Goal: Task Accomplishment & Management: Use online tool/utility

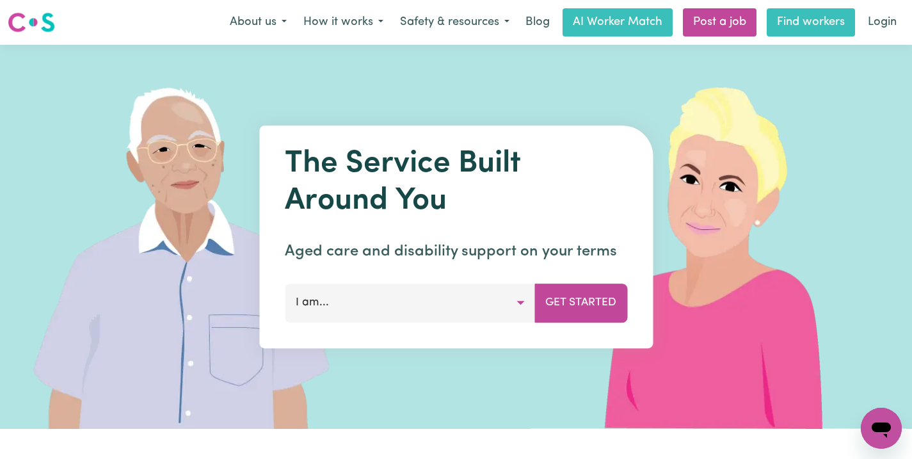
click at [801, 27] on link "Find workers" at bounding box center [811, 22] width 88 height 28
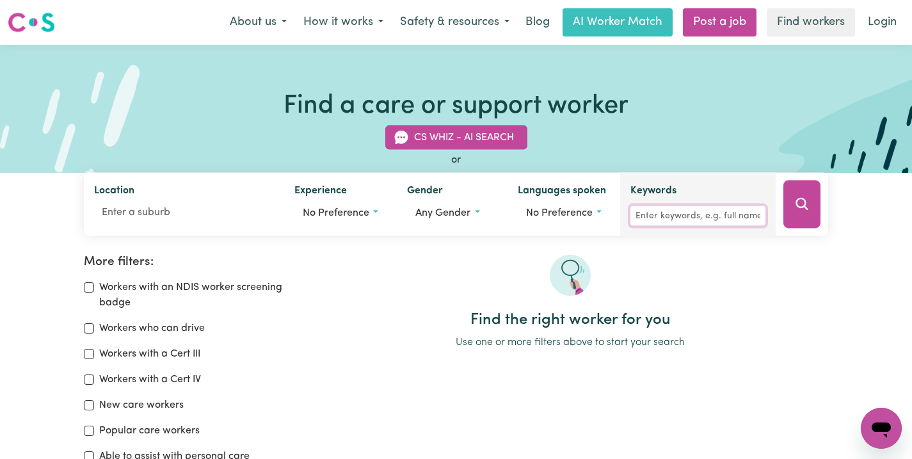
click at [679, 216] on input "Keywords" at bounding box center [697, 216] width 135 height 20
paste input "Allegra Salguero"
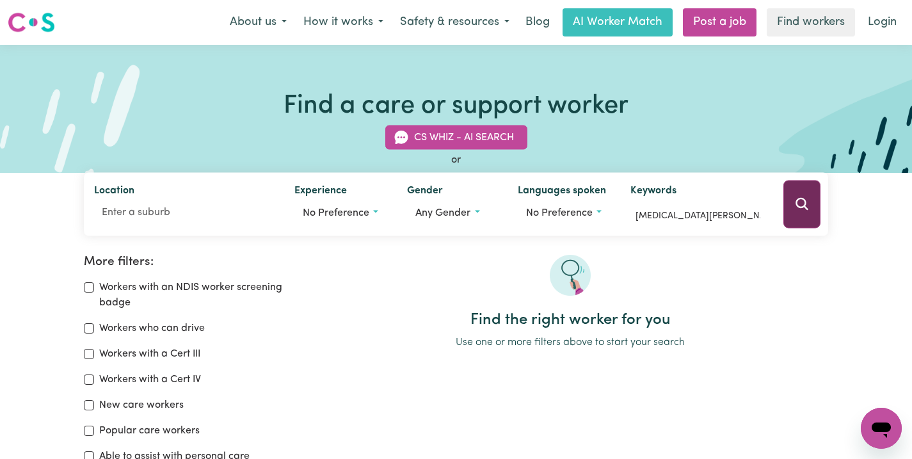
click at [787, 204] on button "Search" at bounding box center [801, 204] width 37 height 48
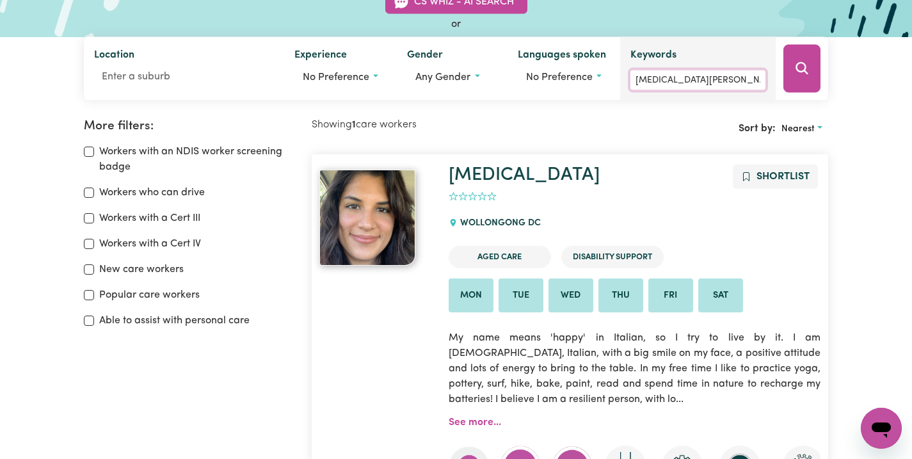
scroll to position [136, 0]
click at [680, 73] on input "Allegra Salguero" at bounding box center [697, 80] width 135 height 20
click at [684, 80] on input "Allegra Salguero" at bounding box center [697, 80] width 135 height 20
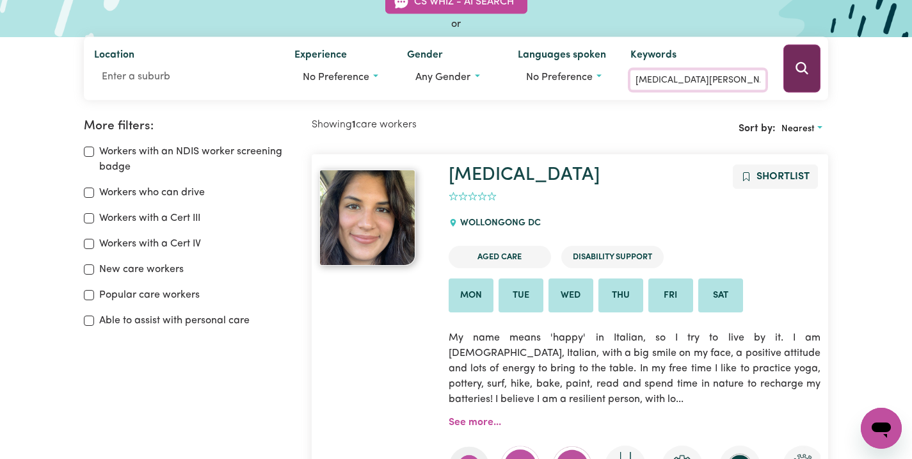
paste input "Jake Foster"
click at [802, 68] on icon "Search" at bounding box center [801, 68] width 15 height 15
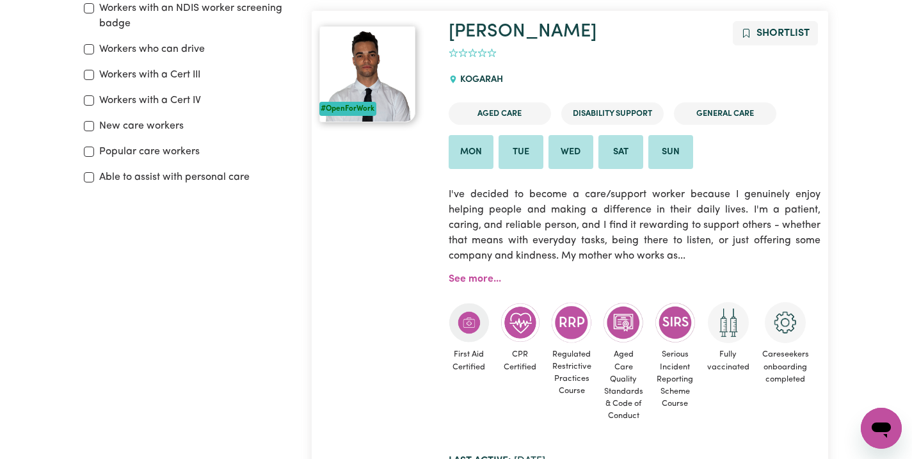
scroll to position [266, 0]
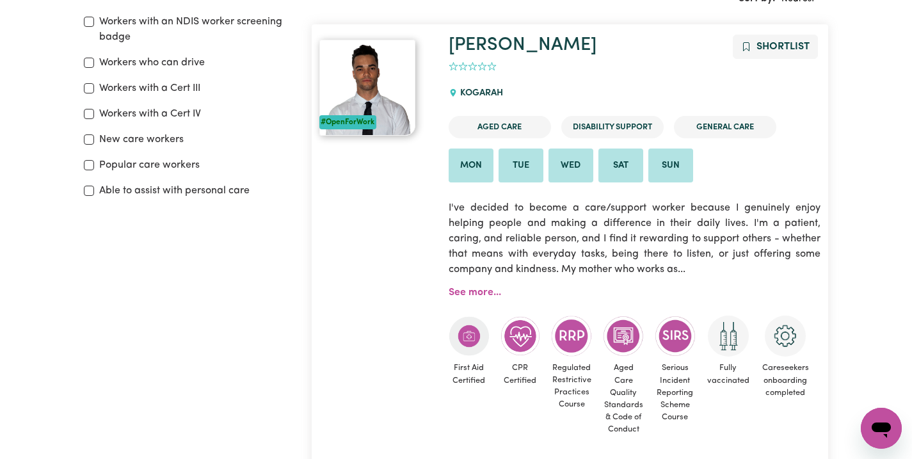
click at [779, 136] on ul "Aged Care Disability Support General Care" at bounding box center [635, 127] width 372 height 33
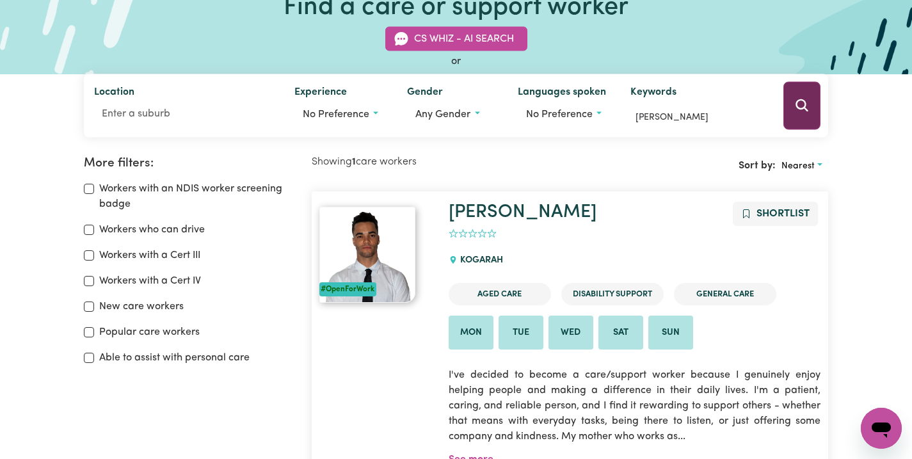
scroll to position [53, 0]
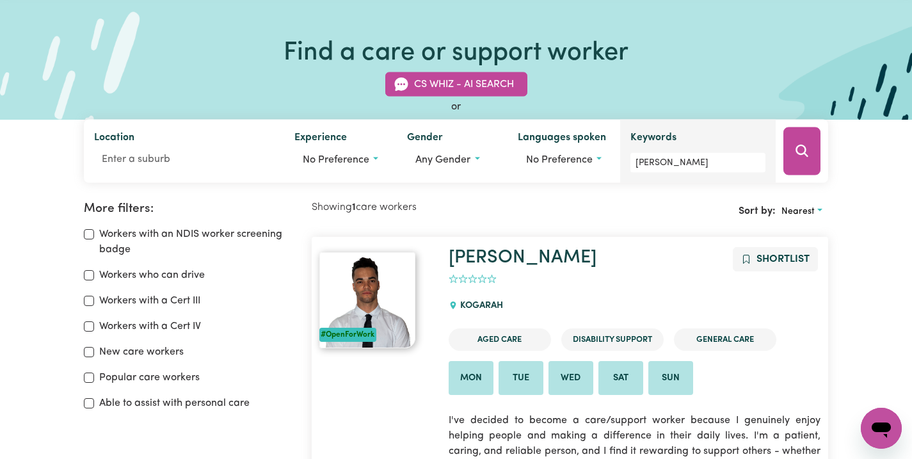
click at [682, 149] on div "Keywords Jake Foster" at bounding box center [697, 151] width 135 height 43
click at [691, 158] on input "Jake Foster" at bounding box center [697, 163] width 135 height 20
paste input "Rupa Roka Maga"
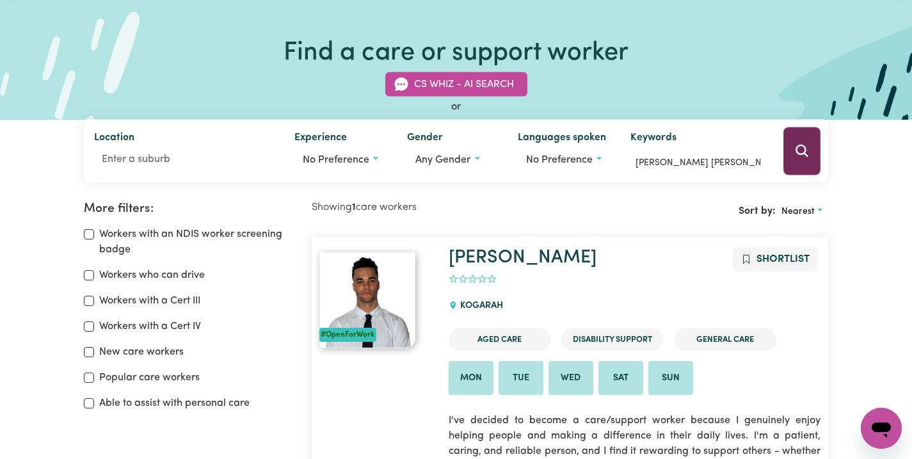
click at [797, 154] on icon "Search" at bounding box center [801, 150] width 15 height 15
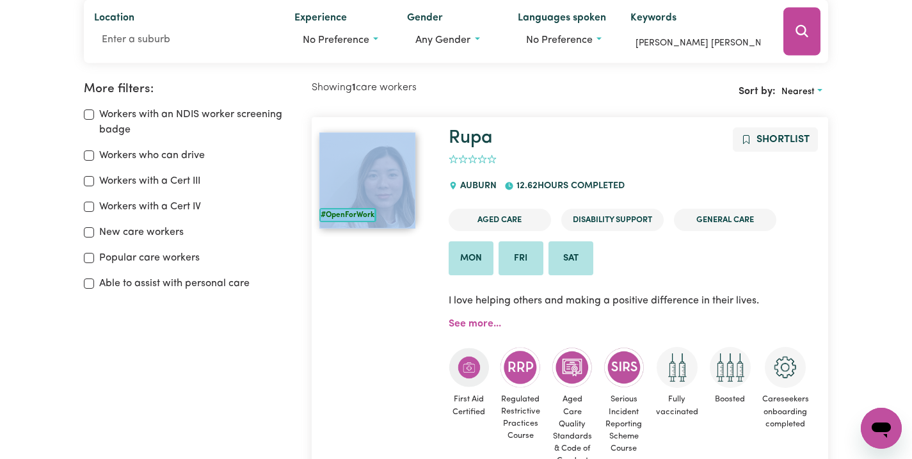
scroll to position [8, 0]
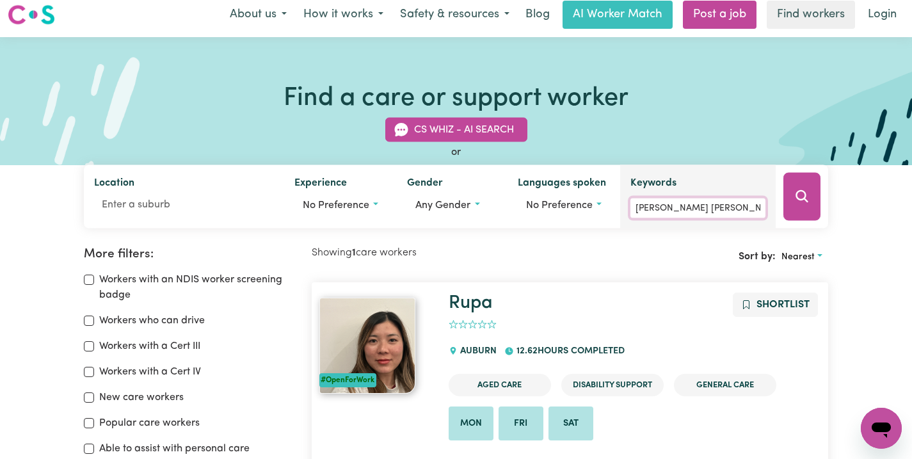
click at [715, 205] on input "Rupa Roka Magar" at bounding box center [697, 208] width 135 height 20
paste input "Soebhusain Saiyed"
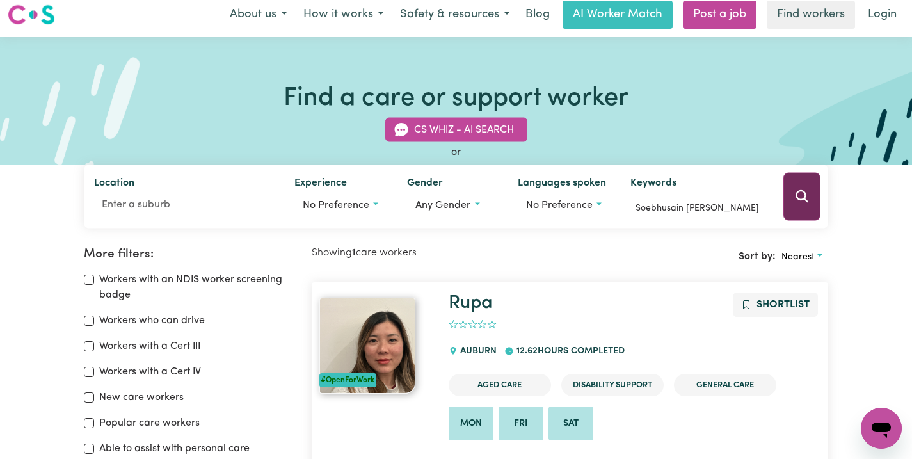
click at [803, 202] on icon "Search" at bounding box center [801, 196] width 15 height 15
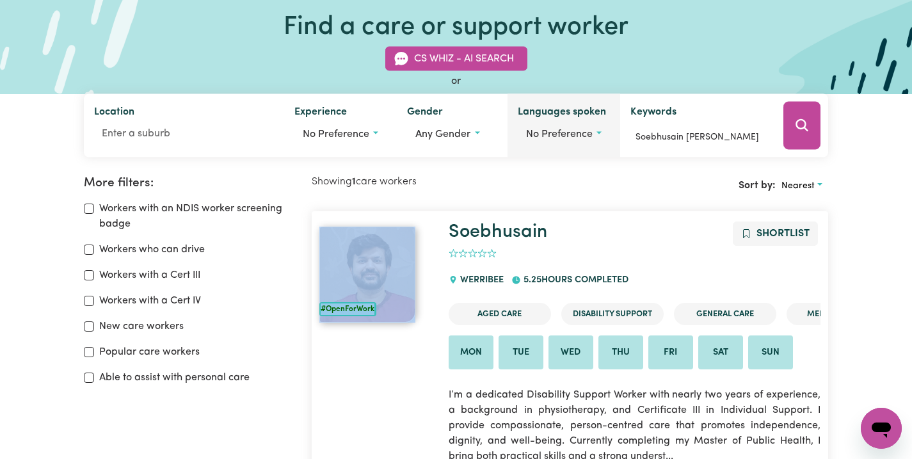
scroll to position [45, 0]
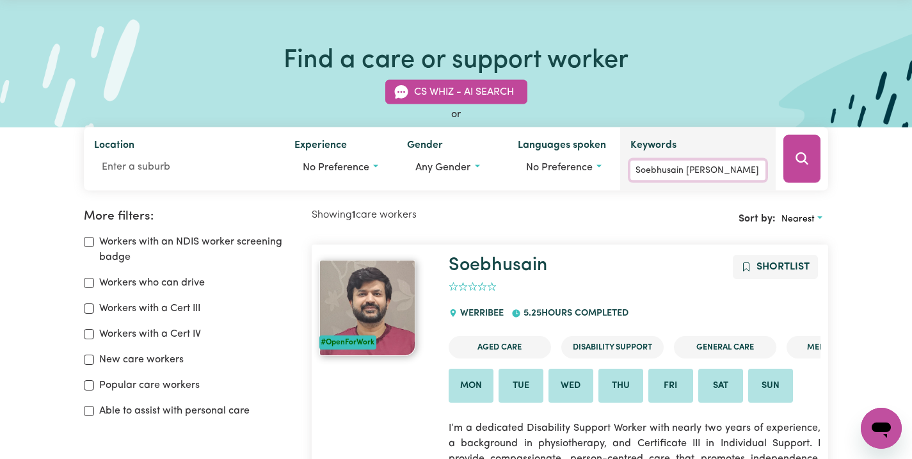
click at [666, 172] on input "Soebhusain Saiyed" at bounding box center [697, 171] width 135 height 20
paste input "Muhammad Usama"
type input "Muhammad Usama"
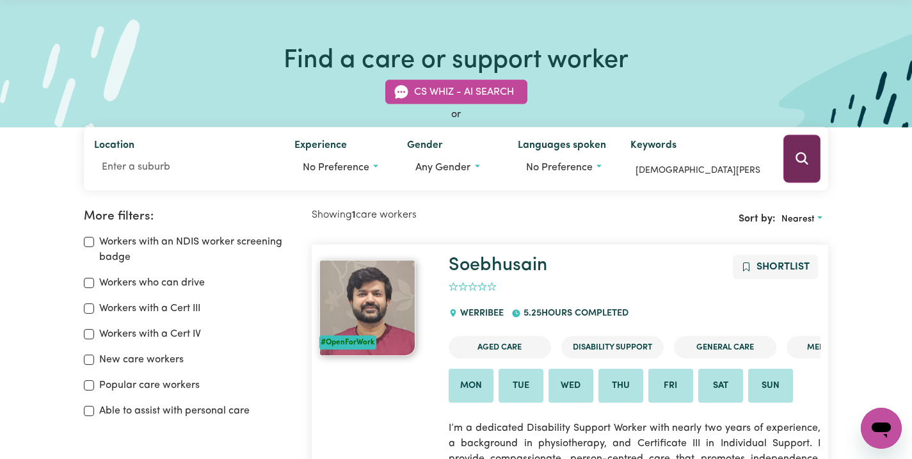
click at [804, 158] on icon "Search" at bounding box center [801, 158] width 15 height 15
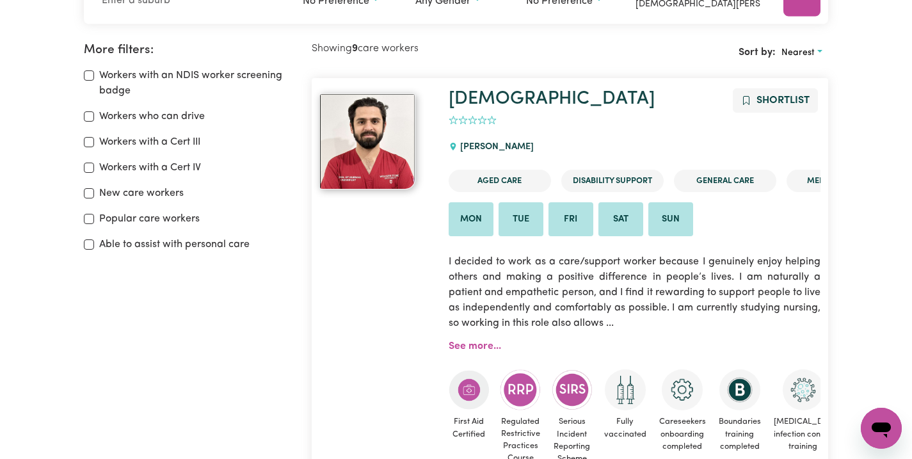
scroll to position [214, 0]
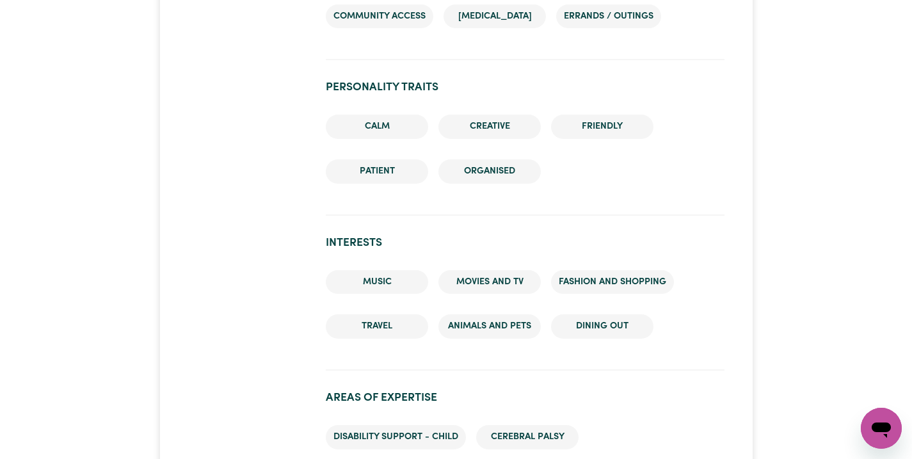
scroll to position [1439, 0]
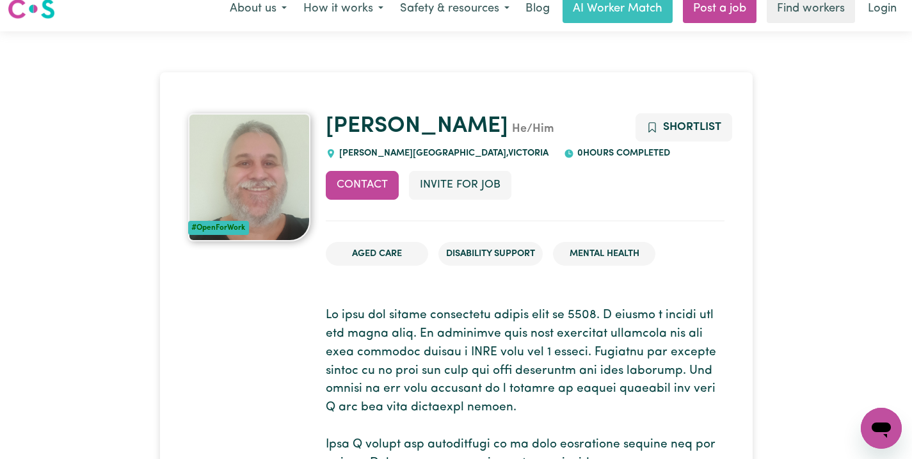
scroll to position [15, 0]
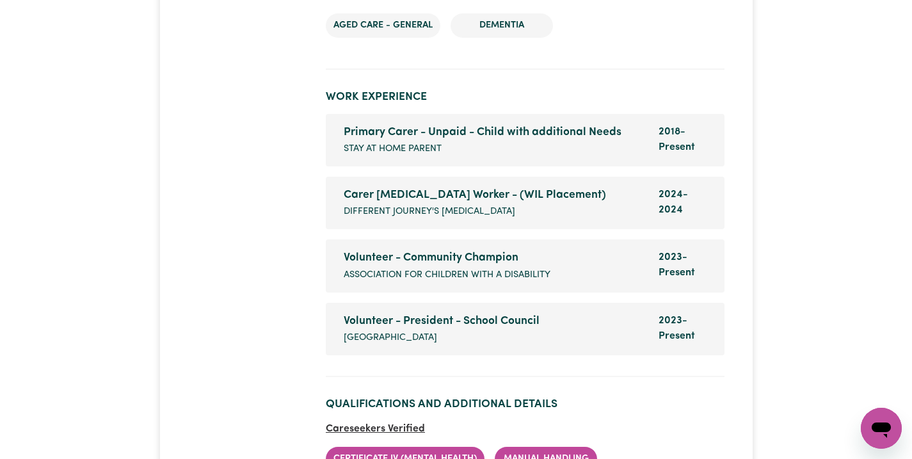
scroll to position [3073, 0]
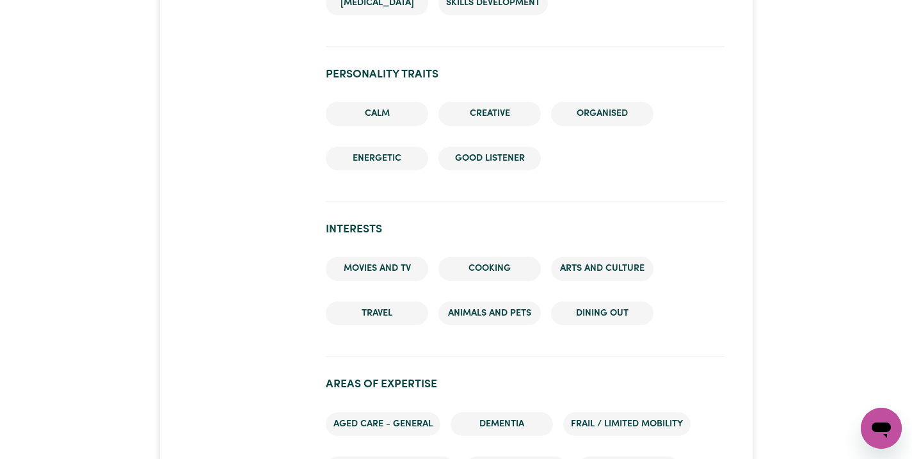
scroll to position [1763, 0]
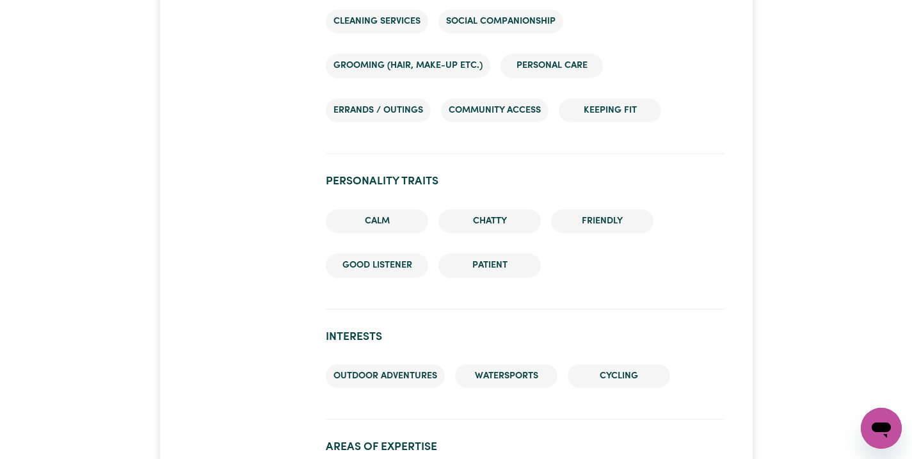
scroll to position [1704, 0]
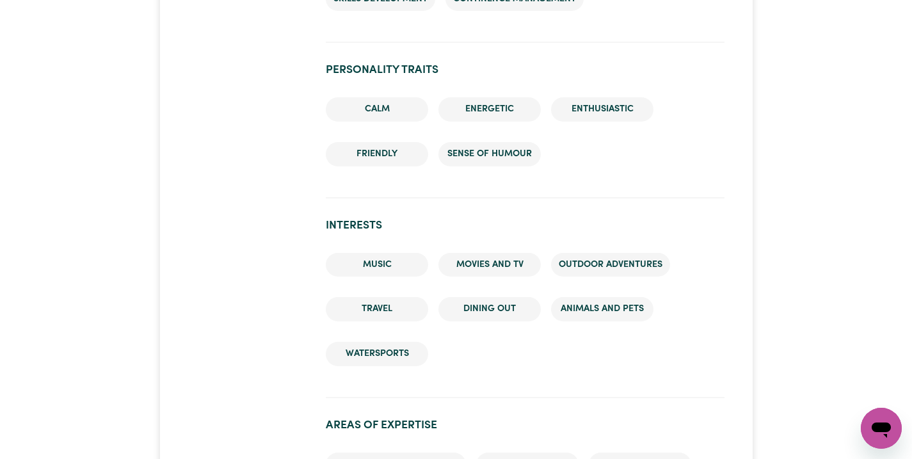
scroll to position [1512, 0]
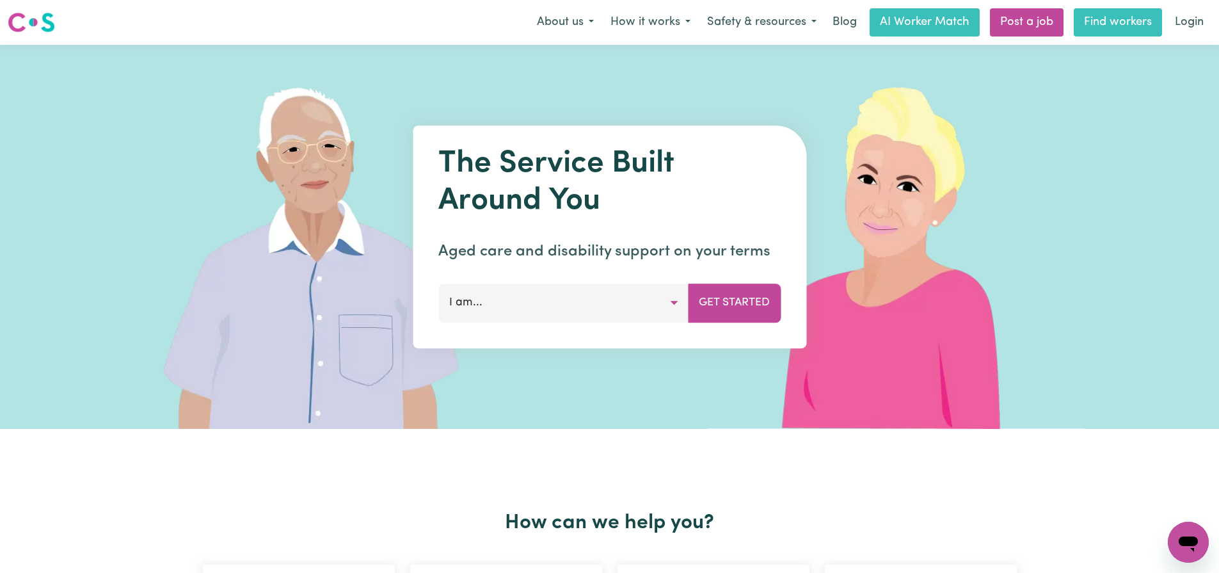
click at [1120, 28] on link "Find workers" at bounding box center [1118, 22] width 88 height 28
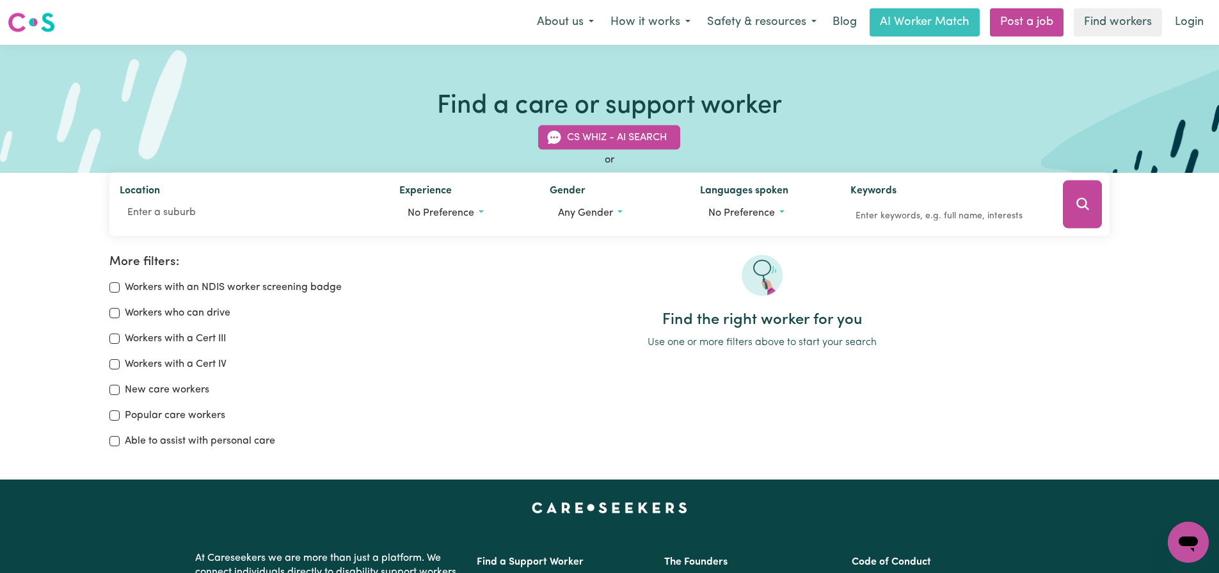
click at [40, 21] on img at bounding box center [31, 22] width 47 height 23
